Goal: Find specific page/section: Find specific page/section

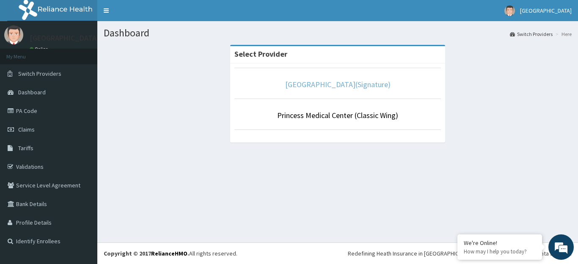
click at [356, 85] on link "[GEOGRAPHIC_DATA](Signature)" at bounding box center [337, 85] width 105 height 10
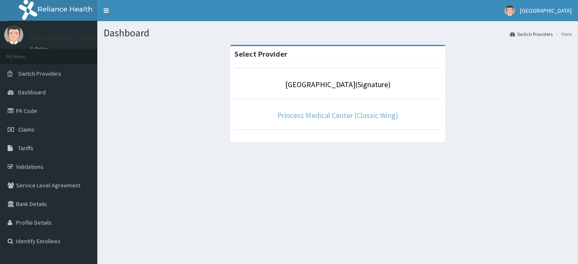
click at [369, 117] on link "Princess Medical Center (Classic Wing)" at bounding box center [337, 115] width 121 height 10
